Goal: Transaction & Acquisition: Download file/media

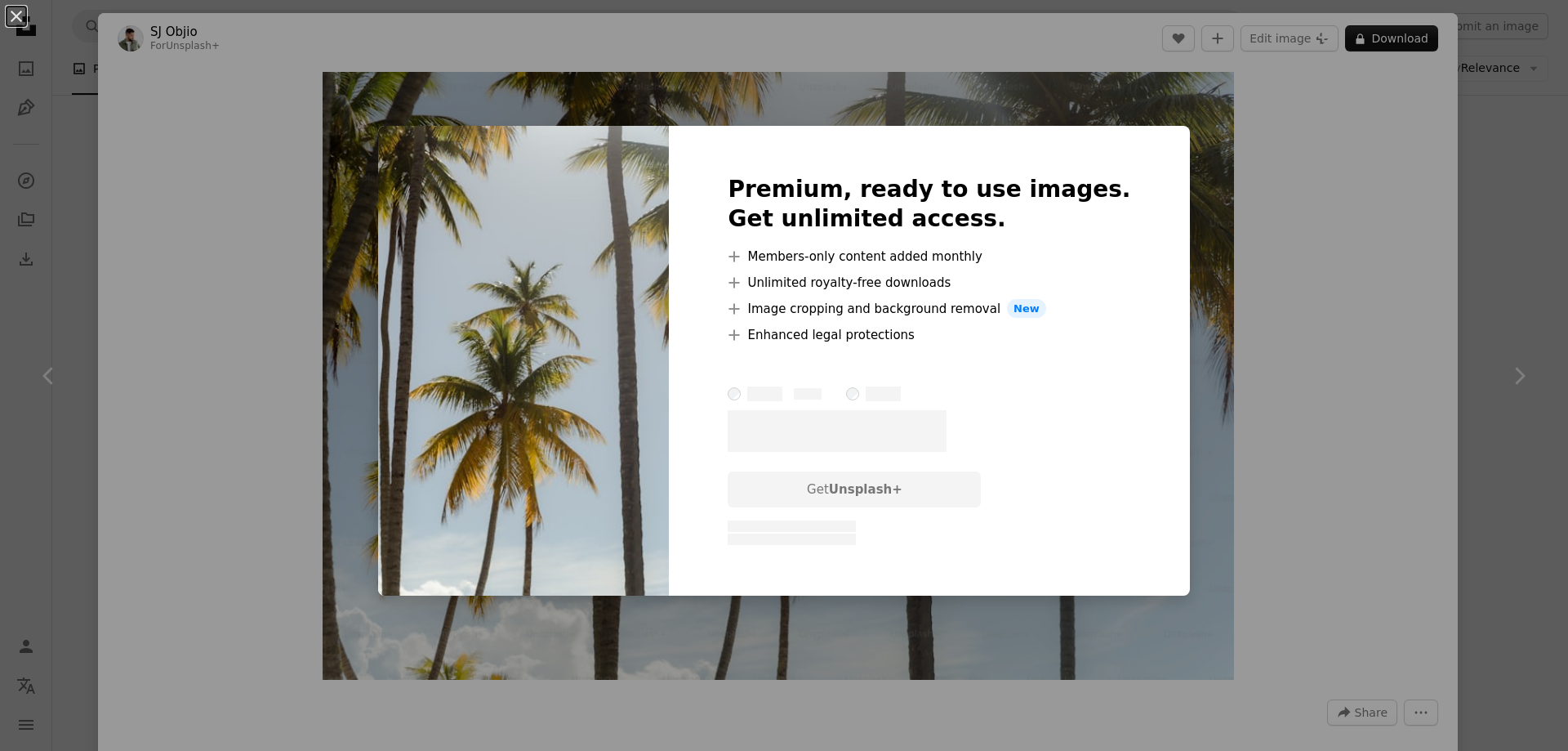
scroll to position [82, 0]
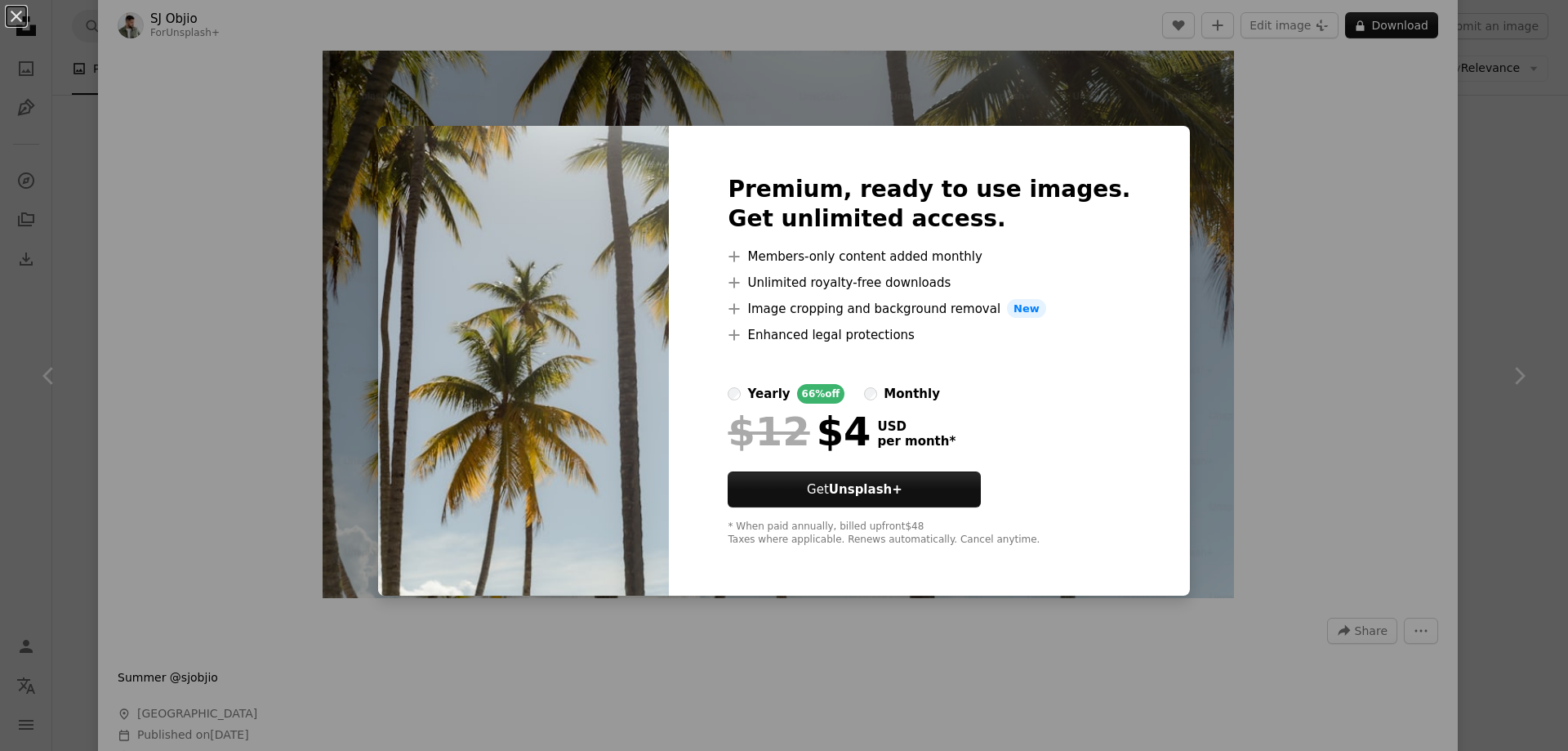
click at [1282, 335] on div "An X shape Premium, ready to use images. Get unlimited access. A plus sign Memb…" at bounding box center [784, 376] width 1568 height 751
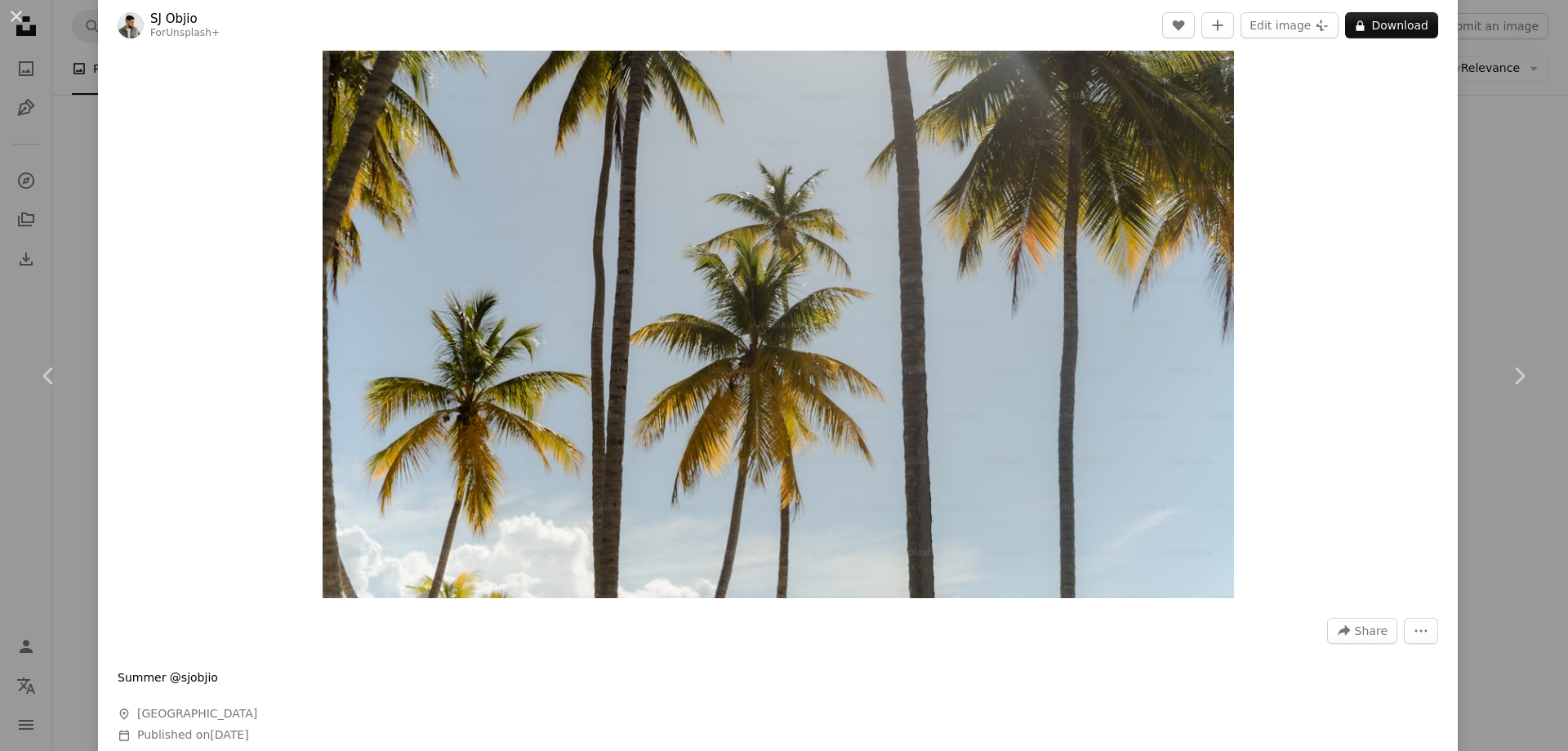
click at [1018, 250] on img "Zoom in on this image" at bounding box center [778, 294] width 911 height 608
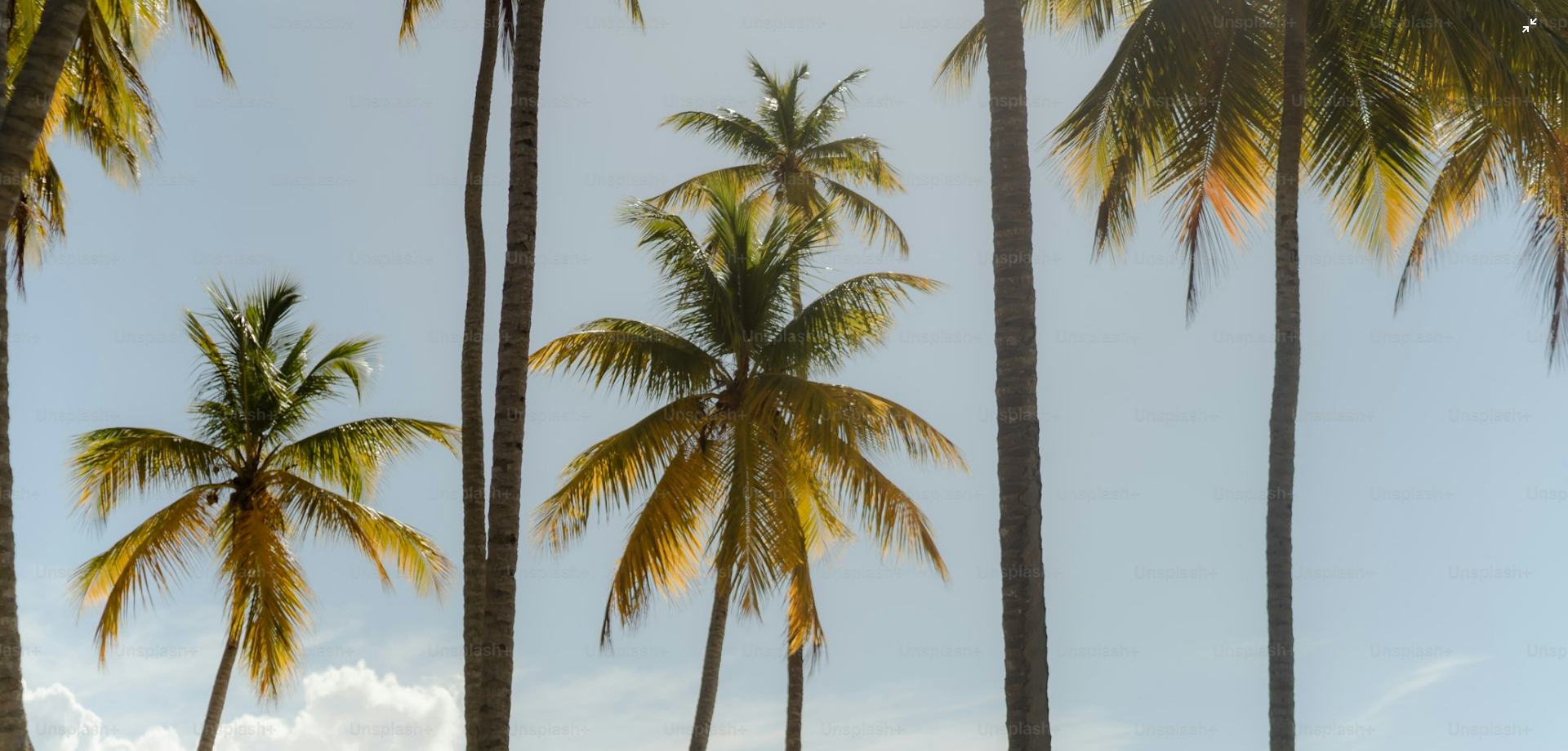
scroll to position [278, 0]
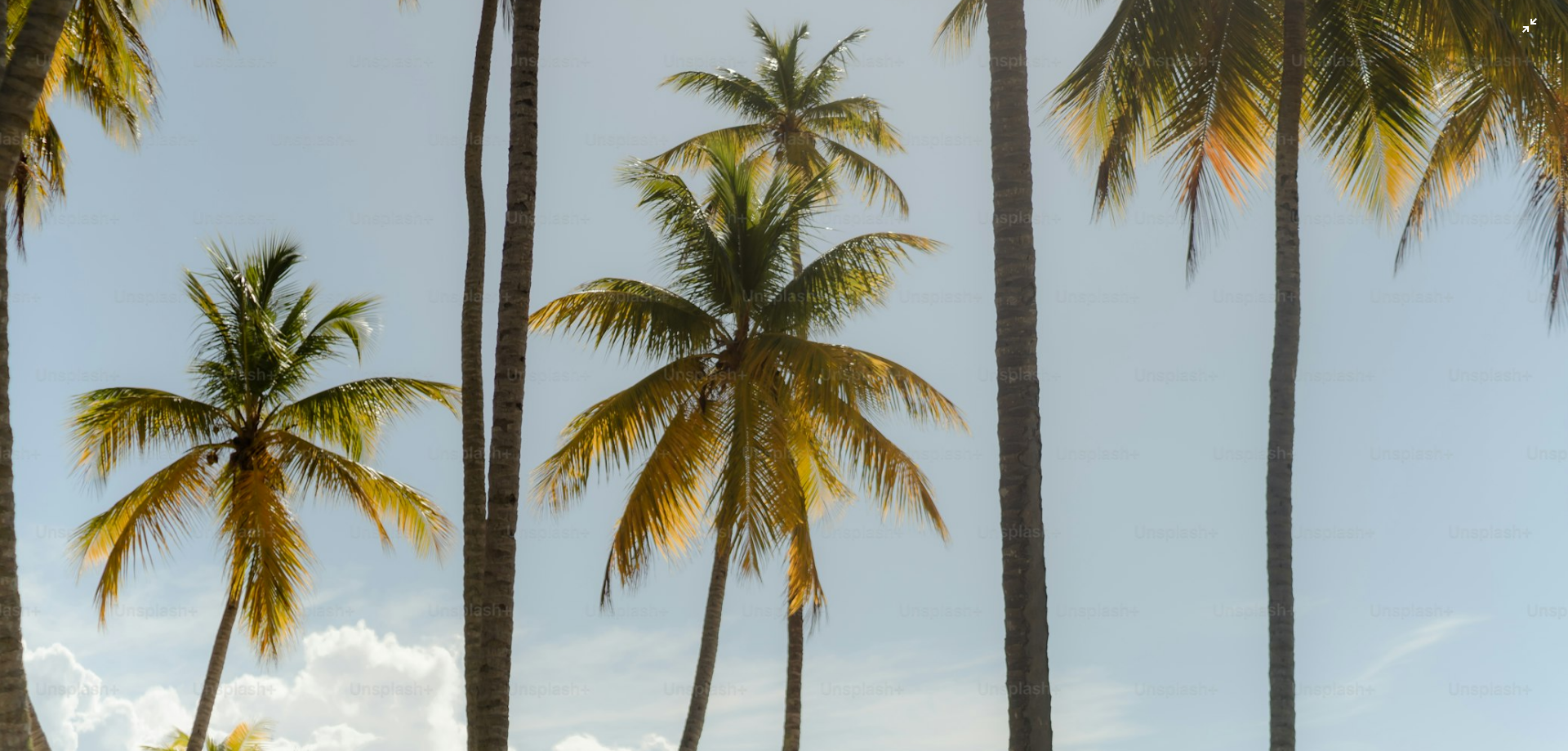
click at [684, 361] on img "Zoom out on this image" at bounding box center [784, 244] width 1570 height 1047
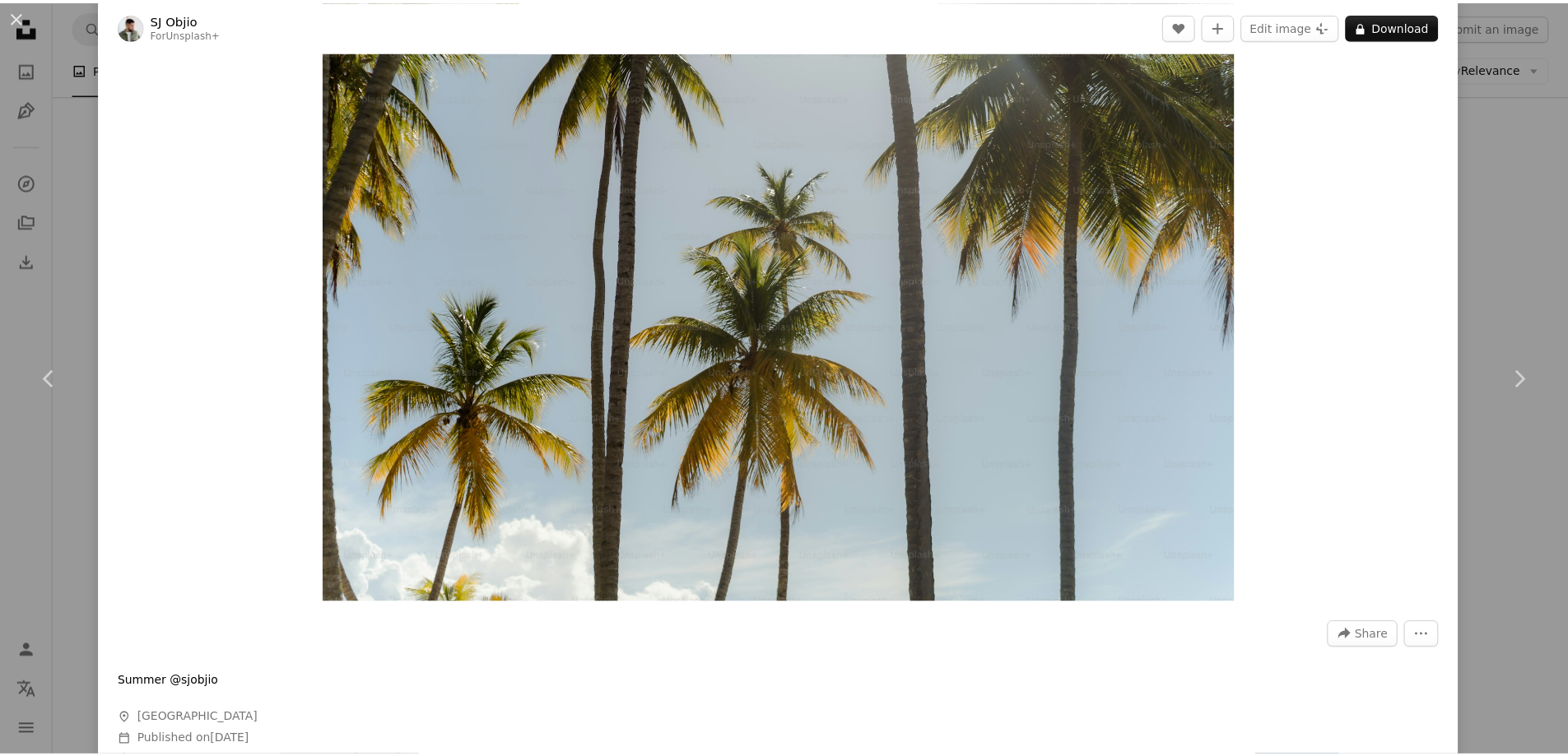
scroll to position [72, 0]
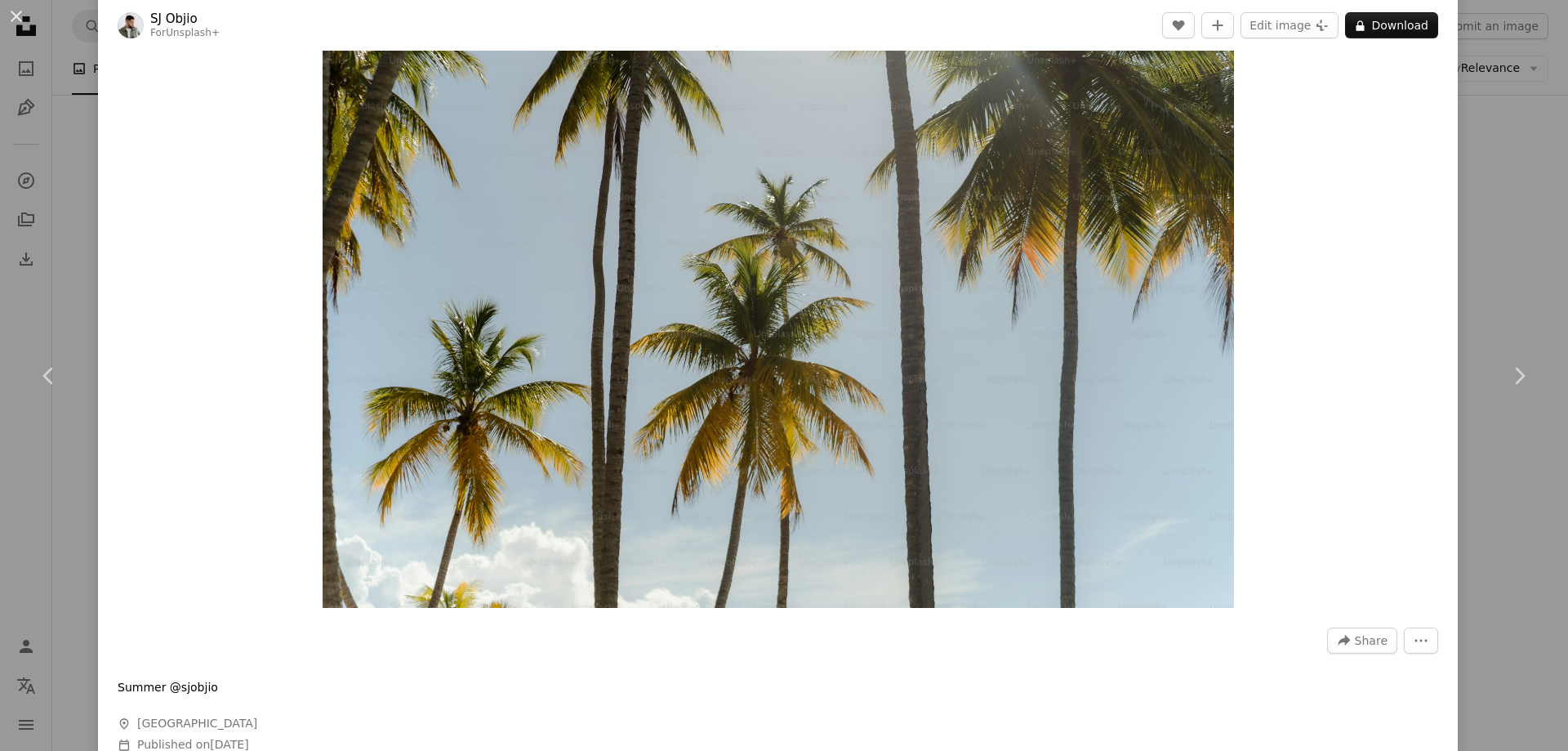
click at [1481, 265] on div "An X shape Chevron left Chevron right [PERSON_NAME] For Unsplash+ A heart A plu…" at bounding box center [784, 376] width 1568 height 751
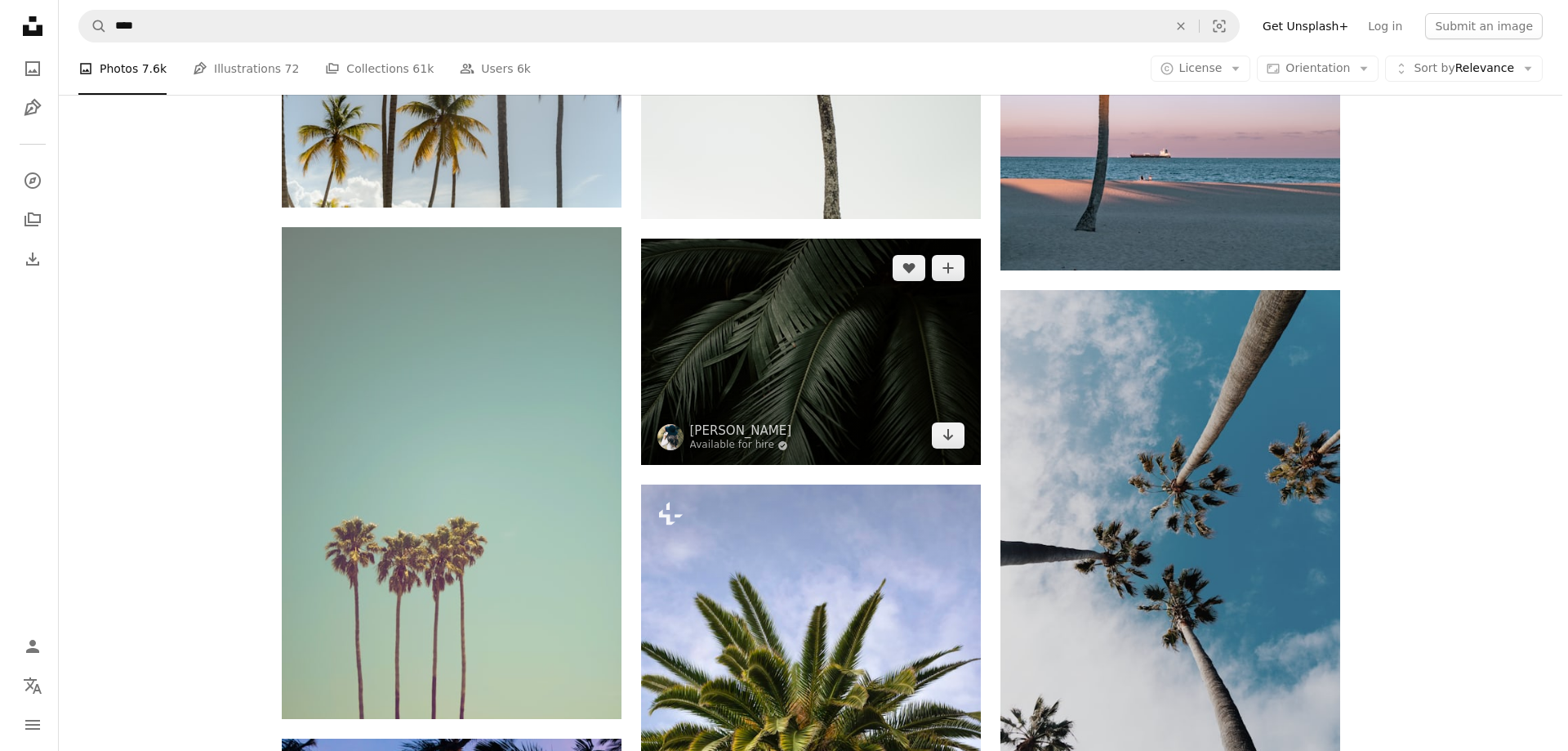
scroll to position [1798, 0]
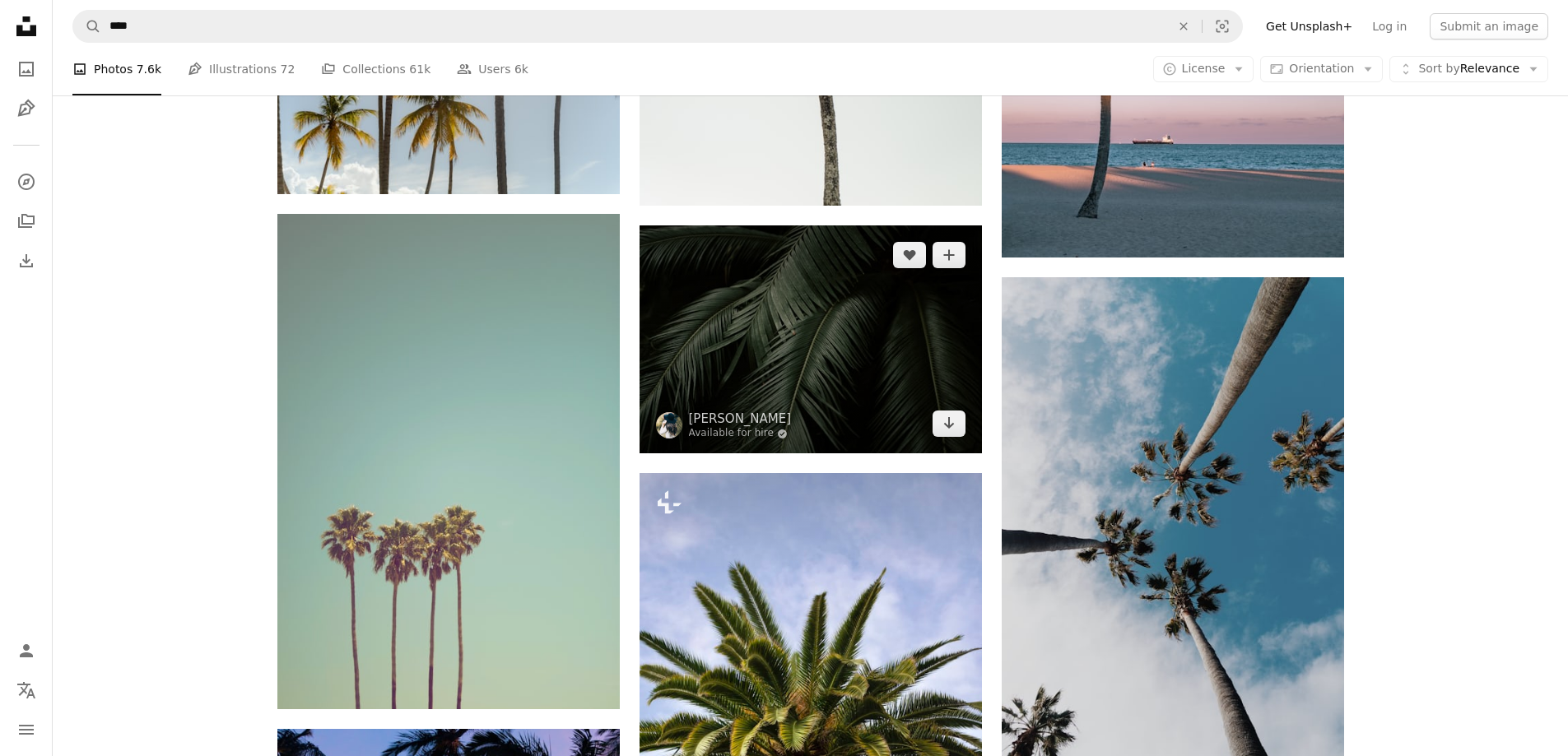
click at [806, 363] on img at bounding box center [811, 339] width 342 height 228
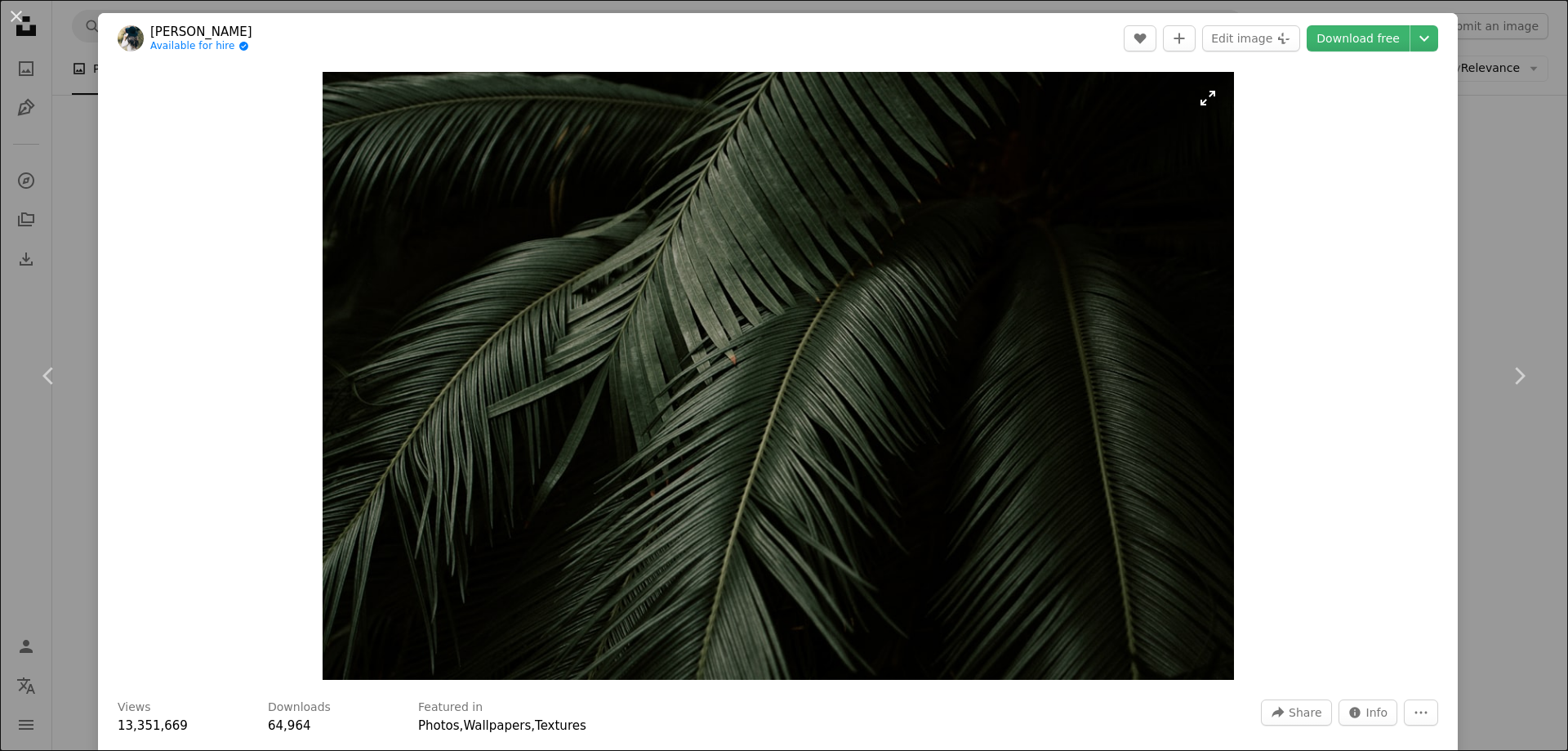
click at [759, 372] on img "Zoom in on this image" at bounding box center [778, 376] width 911 height 608
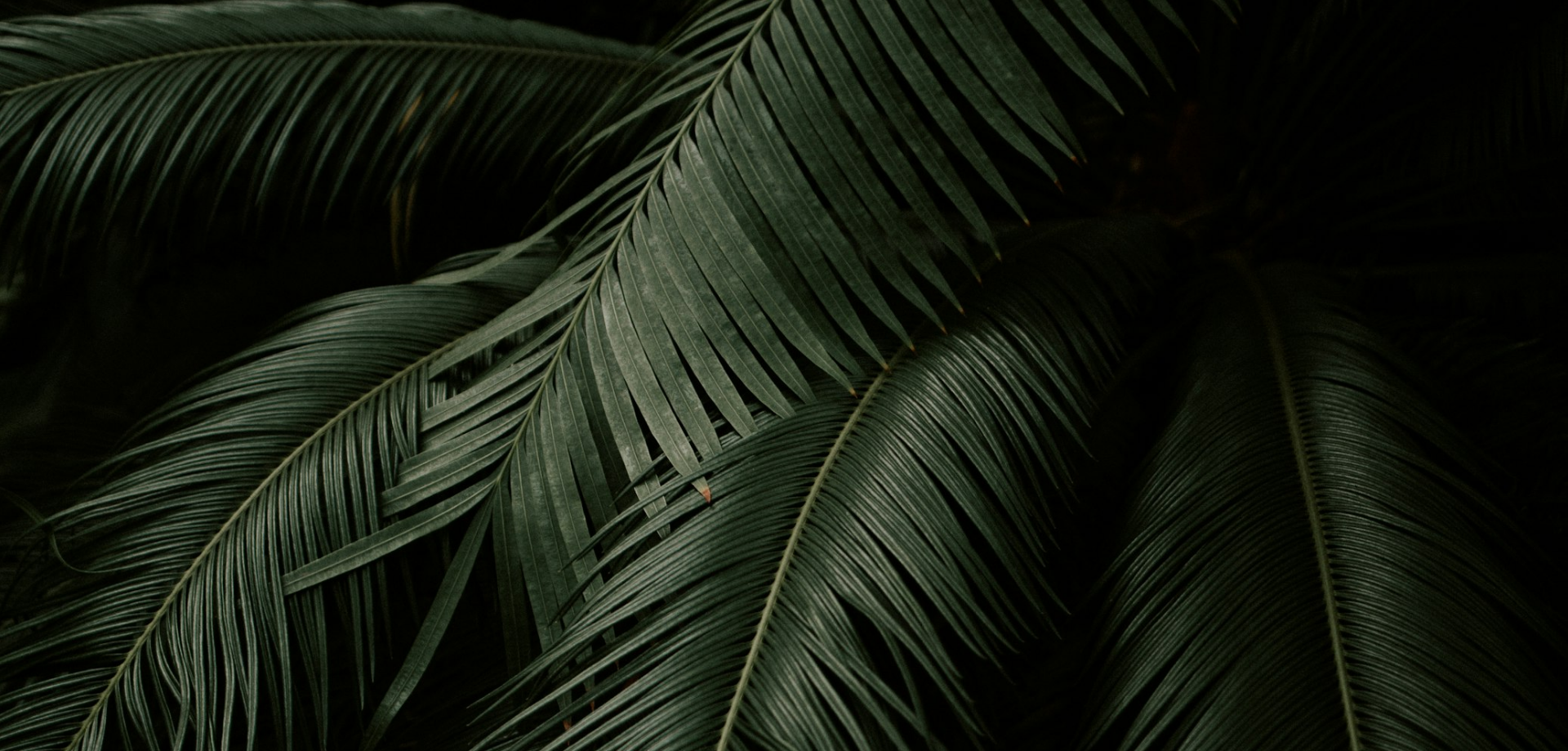
scroll to position [140, 0]
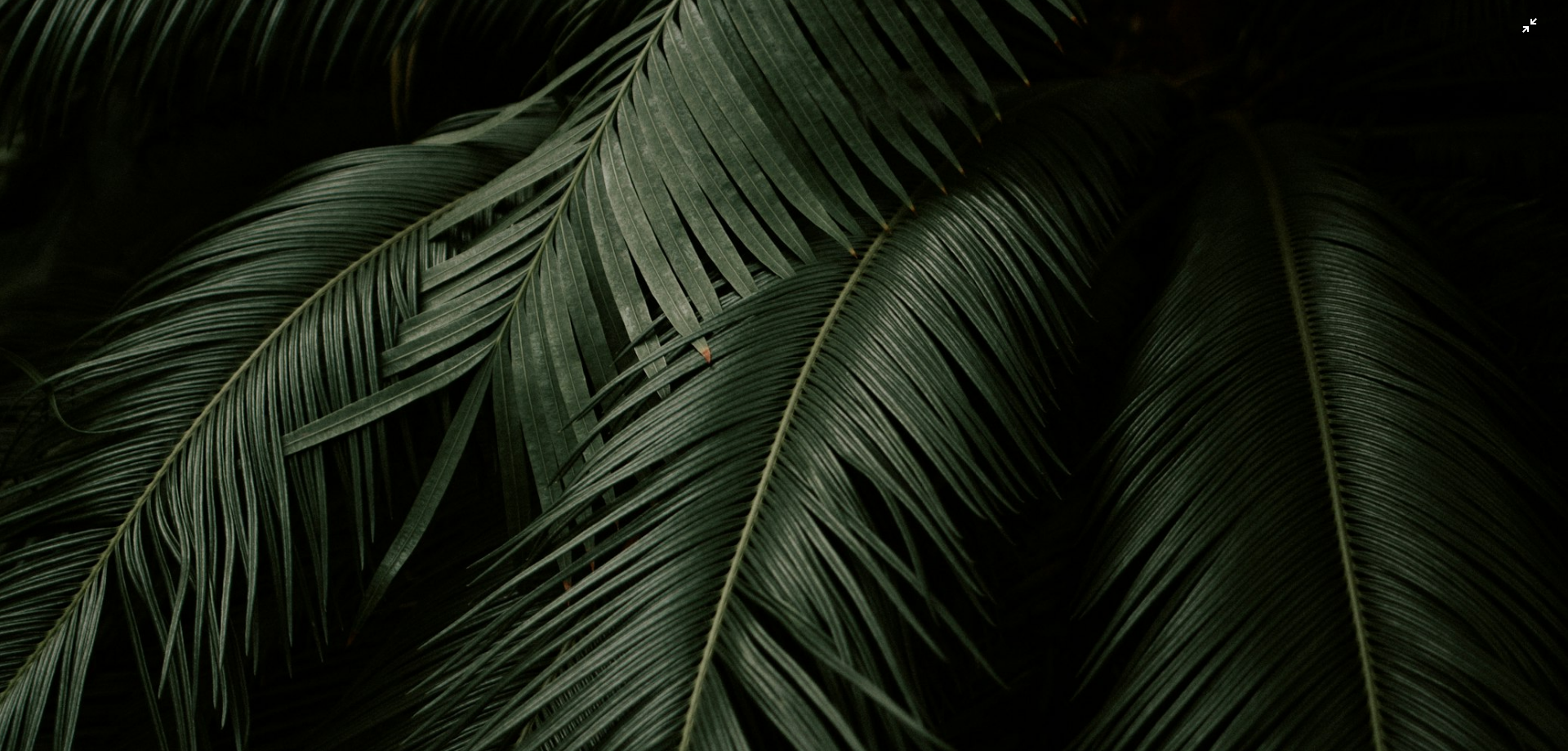
click at [758, 372] on img "Zoom out on this image" at bounding box center [784, 383] width 1570 height 1047
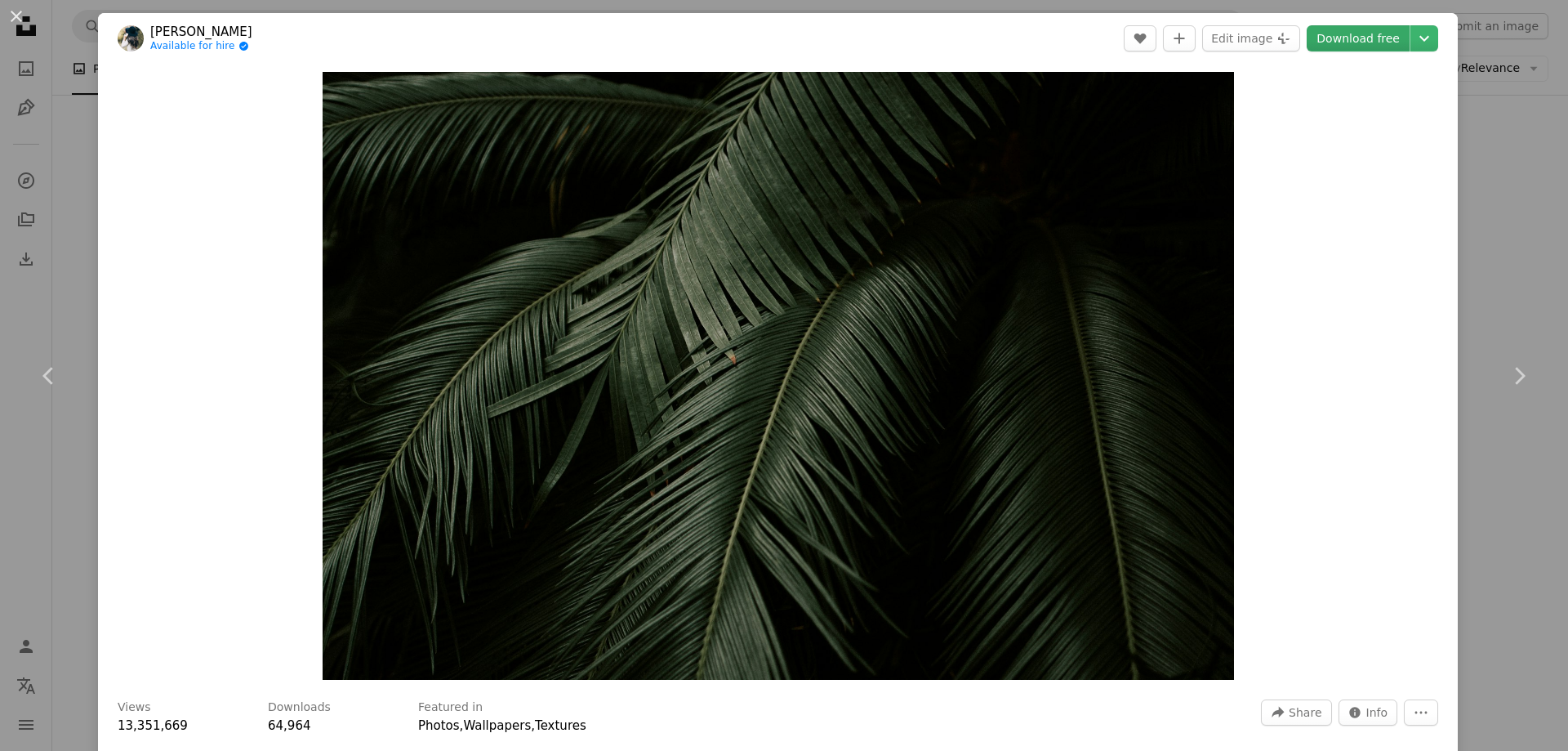
click at [1332, 39] on link "Download free" at bounding box center [1358, 39] width 103 height 26
